Goal: Register for event/course

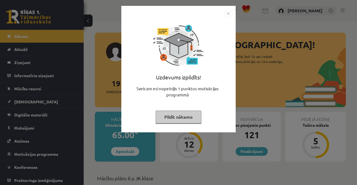
click at [138, 173] on div "Uzdevums izpildīts! Sveicam esi nopelnījis 1 punktus motivācijas programmā Pild…" at bounding box center [178, 92] width 357 height 185
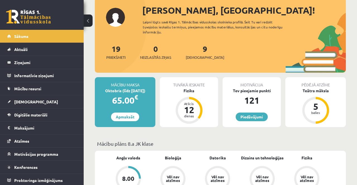
scroll to position [37, 0]
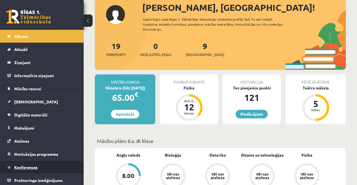
click at [45, 164] on link "Konferences" at bounding box center [41, 167] width 69 height 13
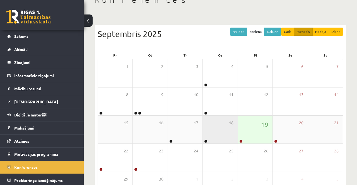
click at [236, 139] on div "18" at bounding box center [220, 130] width 35 height 28
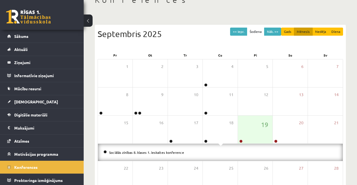
click at [228, 154] on li "Sociālās zinības 8. klases 1. ieskaites konference" at bounding box center [220, 152] width 234 height 6
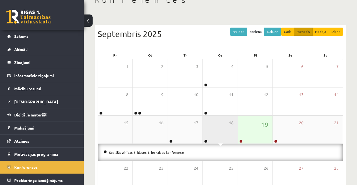
click at [237, 119] on div "18" at bounding box center [220, 130] width 35 height 28
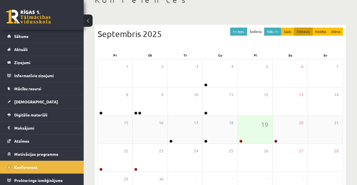
click at [245, 141] on div "19" at bounding box center [255, 130] width 35 height 28
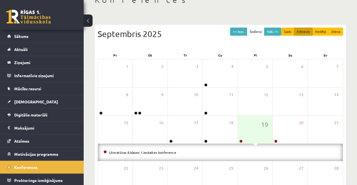
click at [226, 156] on div "Literatūras 8.klases 1.ieskaites konference" at bounding box center [220, 152] width 245 height 17
click at [103, 157] on div "Literatūras 8.klases 1.ieskaites konference" at bounding box center [220, 152] width 245 height 17
click at [104, 155] on li "Literatūras 8.klases 1.ieskaites konference" at bounding box center [220, 152] width 234 height 6
click at [103, 151] on div "Literatūras 8.klases 1.ieskaites konference" at bounding box center [220, 152] width 245 height 17
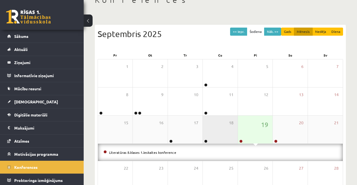
click at [237, 140] on div "18" at bounding box center [220, 130] width 35 height 28
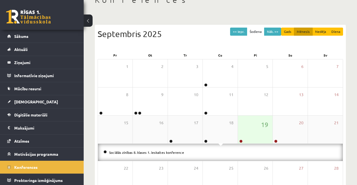
click at [242, 142] on link at bounding box center [240, 141] width 3 height 3
